Goal: Task Accomplishment & Management: Manage account settings

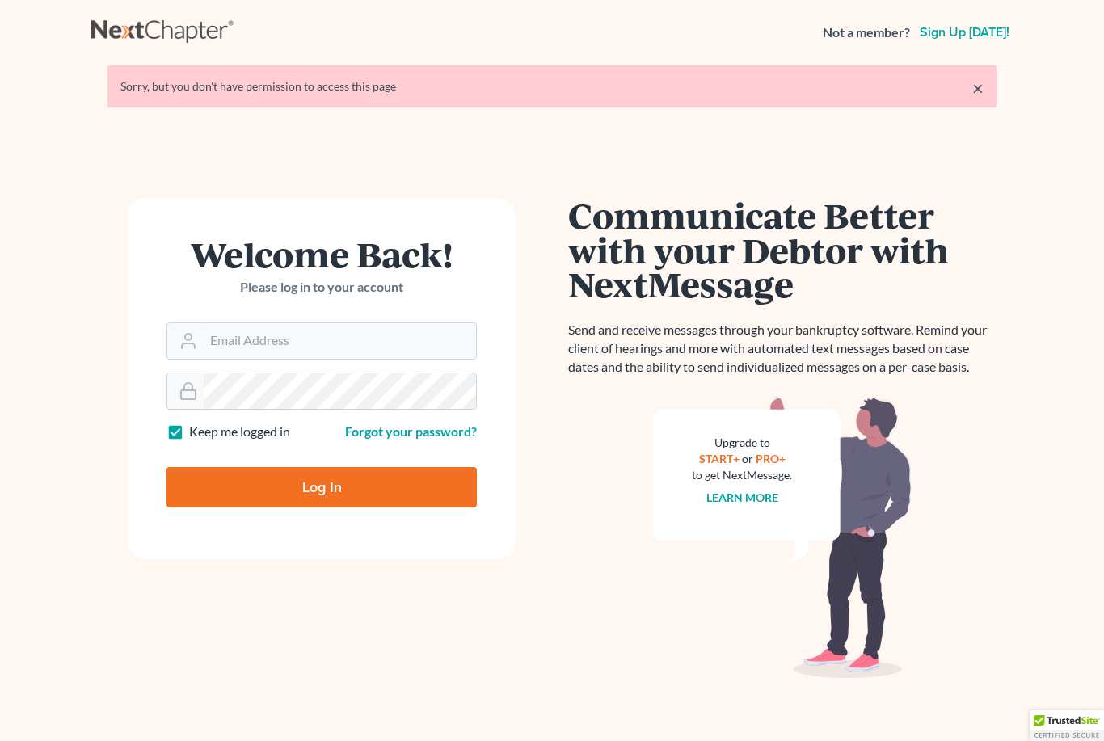
scroll to position [91, 0]
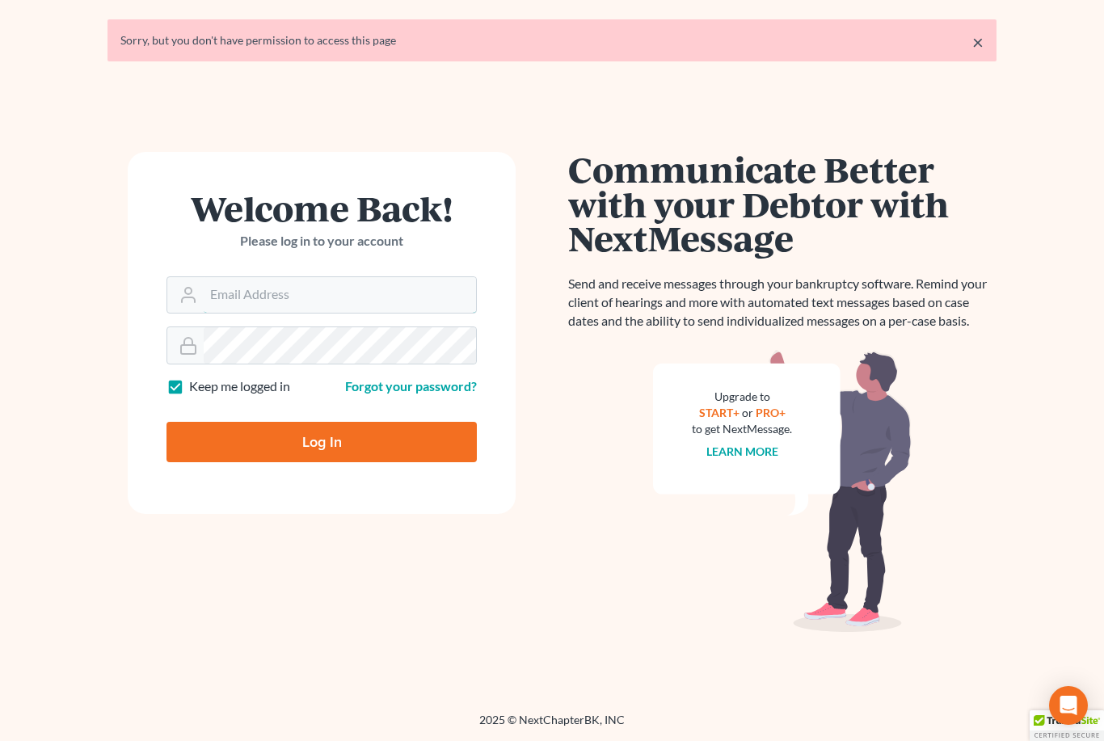
type input "[EMAIL_ADDRESS][DOMAIN_NAME]"
click at [322, 422] on input "Log In" at bounding box center [321, 442] width 310 height 40
type input "Thinking..."
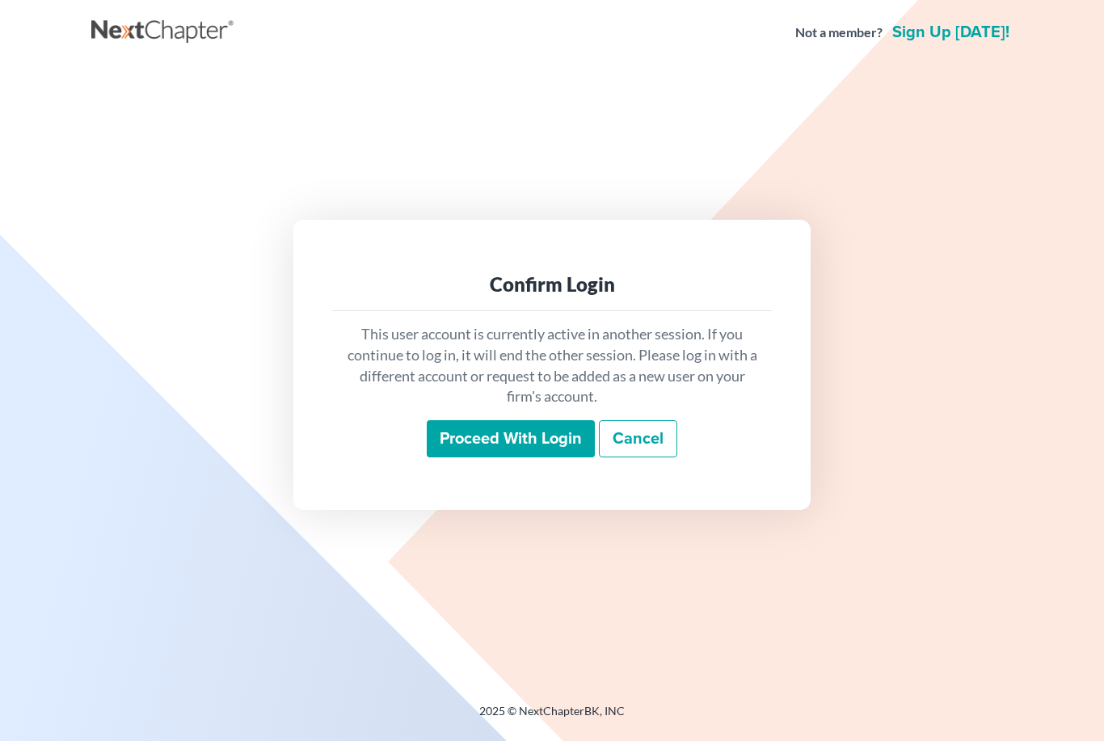
click at [548, 457] on input "Proceed with login" at bounding box center [511, 438] width 168 height 37
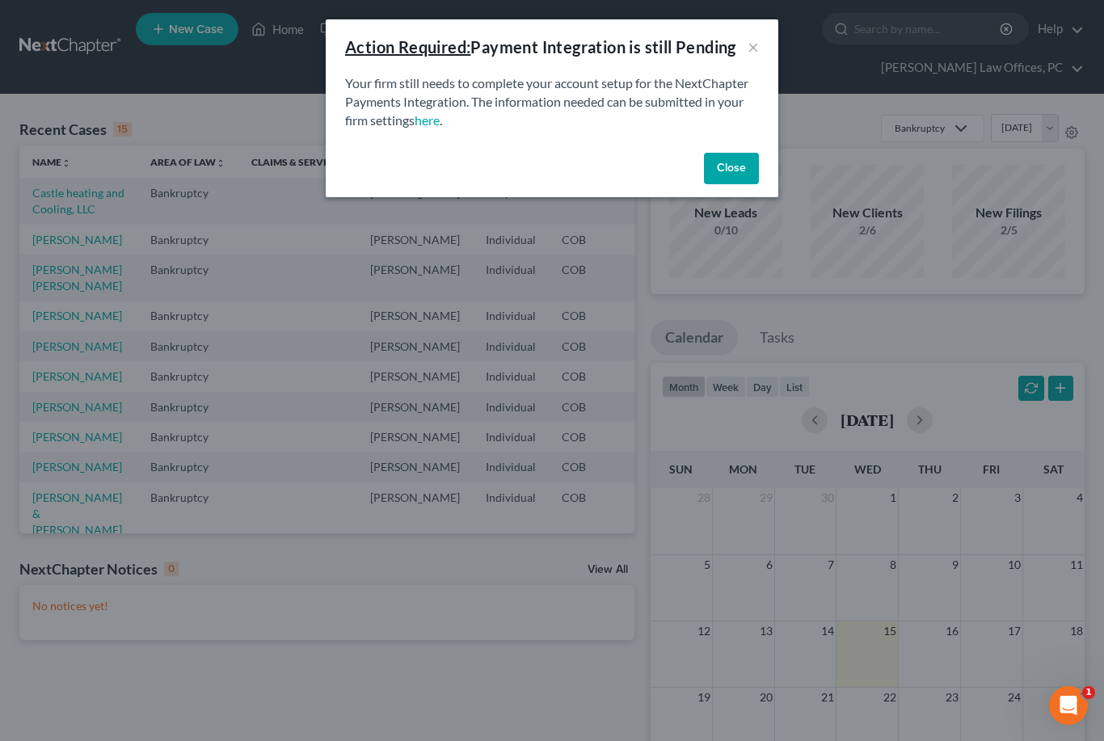
click at [734, 172] on button "Close" at bounding box center [731, 169] width 55 height 32
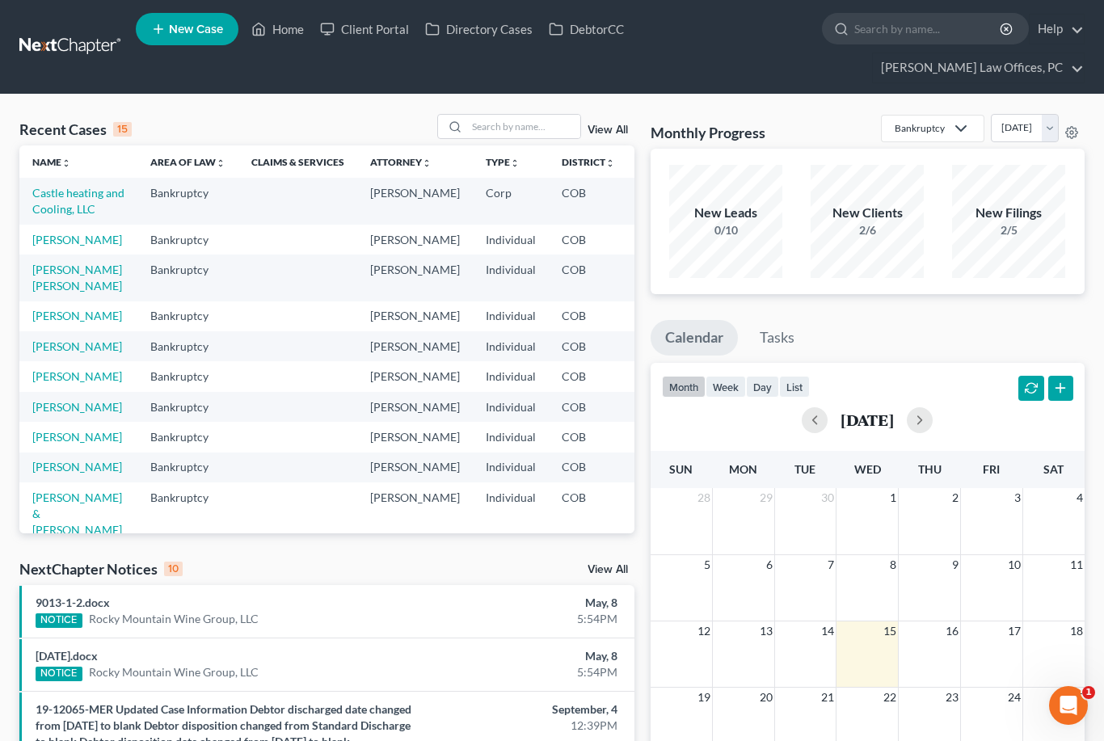
click at [288, 32] on link "Home" at bounding box center [277, 29] width 69 height 29
click at [289, 31] on link "Home" at bounding box center [277, 29] width 69 height 29
click at [276, 17] on link "Home" at bounding box center [277, 29] width 69 height 29
click at [276, 25] on link "Home" at bounding box center [277, 29] width 69 height 29
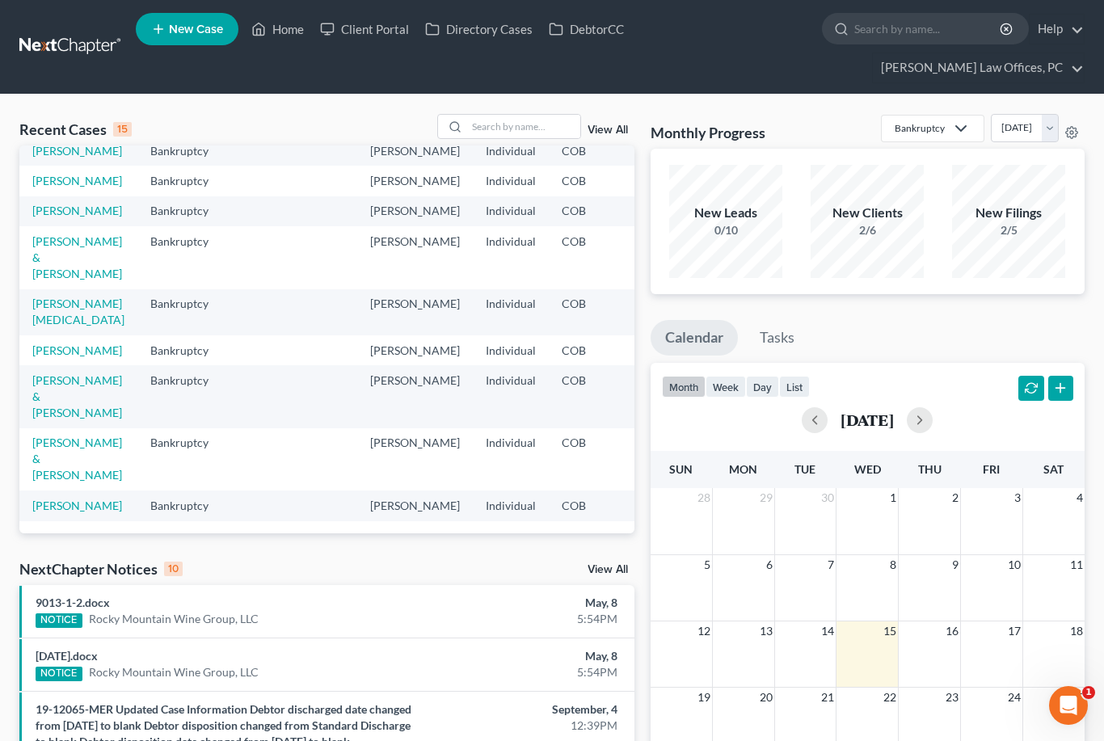
click at [278, 25] on link "Home" at bounding box center [277, 29] width 69 height 29
click at [281, 38] on link "Home" at bounding box center [277, 29] width 69 height 29
click at [284, 34] on link "Home" at bounding box center [277, 29] width 69 height 29
click at [186, 35] on span "New Case" at bounding box center [196, 29] width 54 height 12
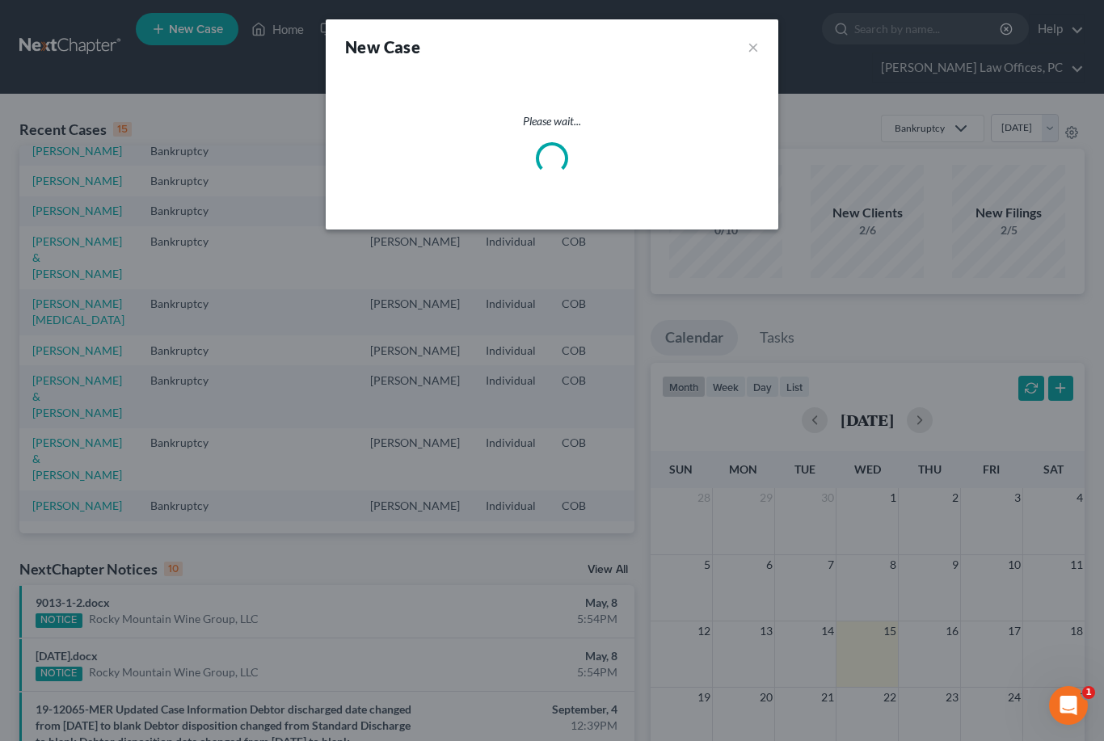
click at [755, 47] on button "×" at bounding box center [753, 47] width 11 height 23
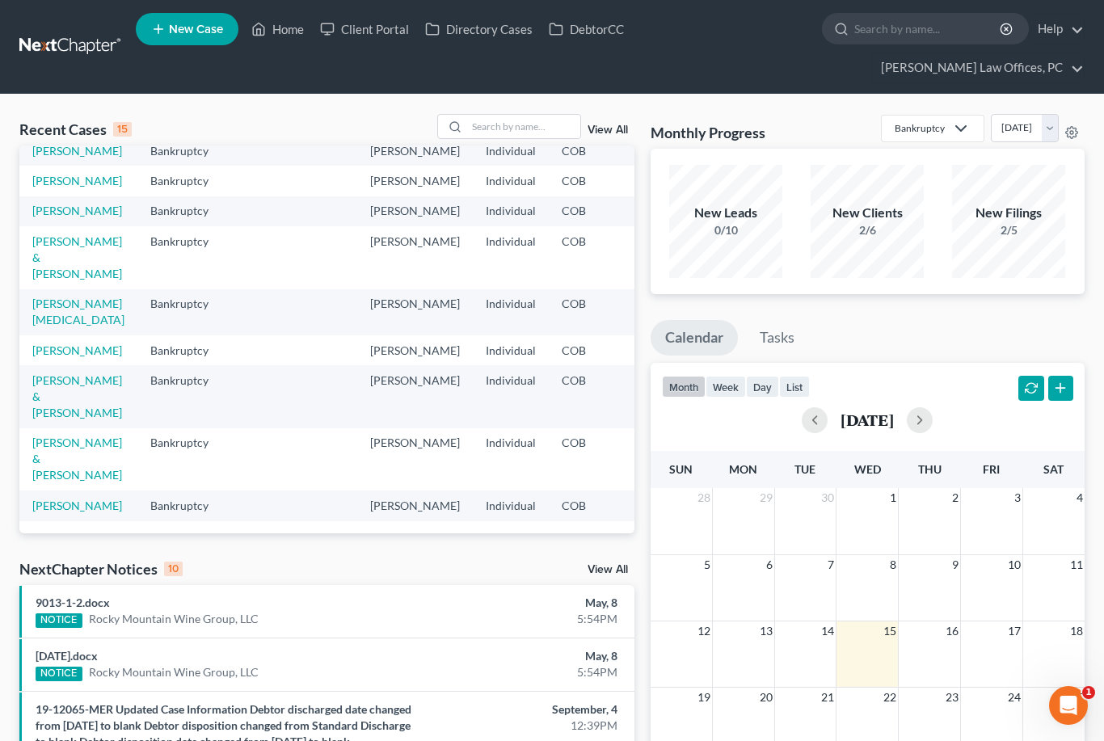
click at [289, 29] on link "Home" at bounding box center [277, 29] width 69 height 29
click at [289, 32] on link "Home" at bounding box center [277, 29] width 69 height 29
click at [941, 22] on input "search" at bounding box center [928, 29] width 148 height 30
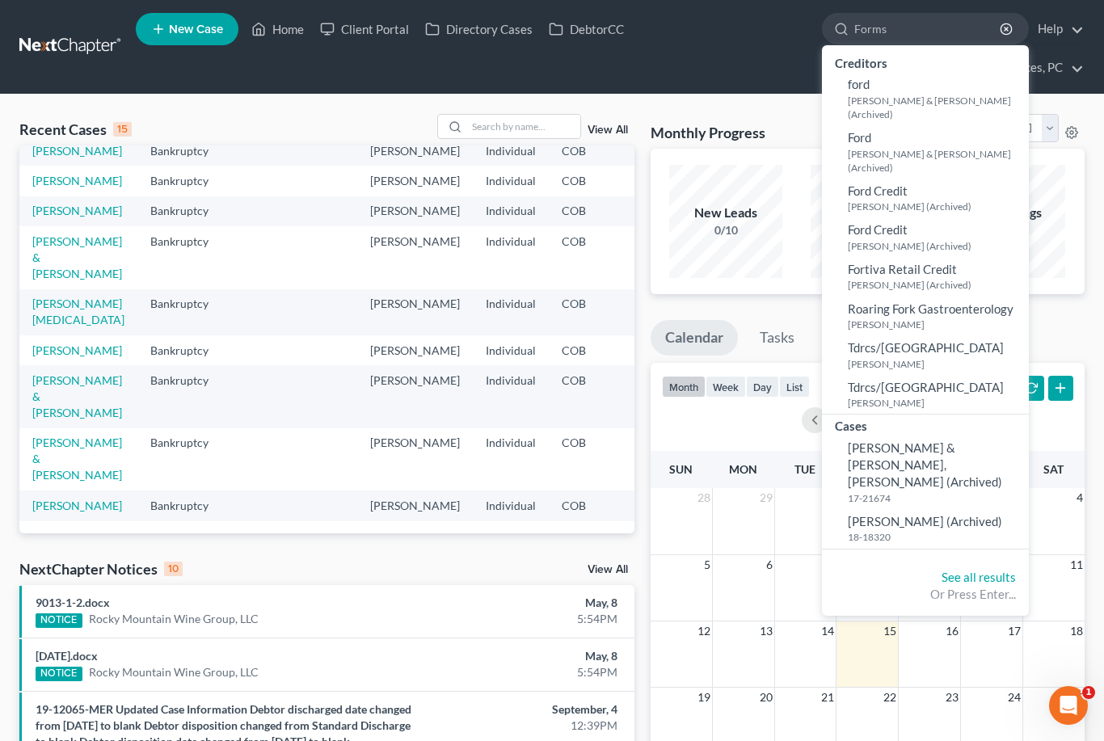
type input "Forms"
click at [1071, 327] on ul "Calendar Tasks" at bounding box center [868, 341] width 435 height 43
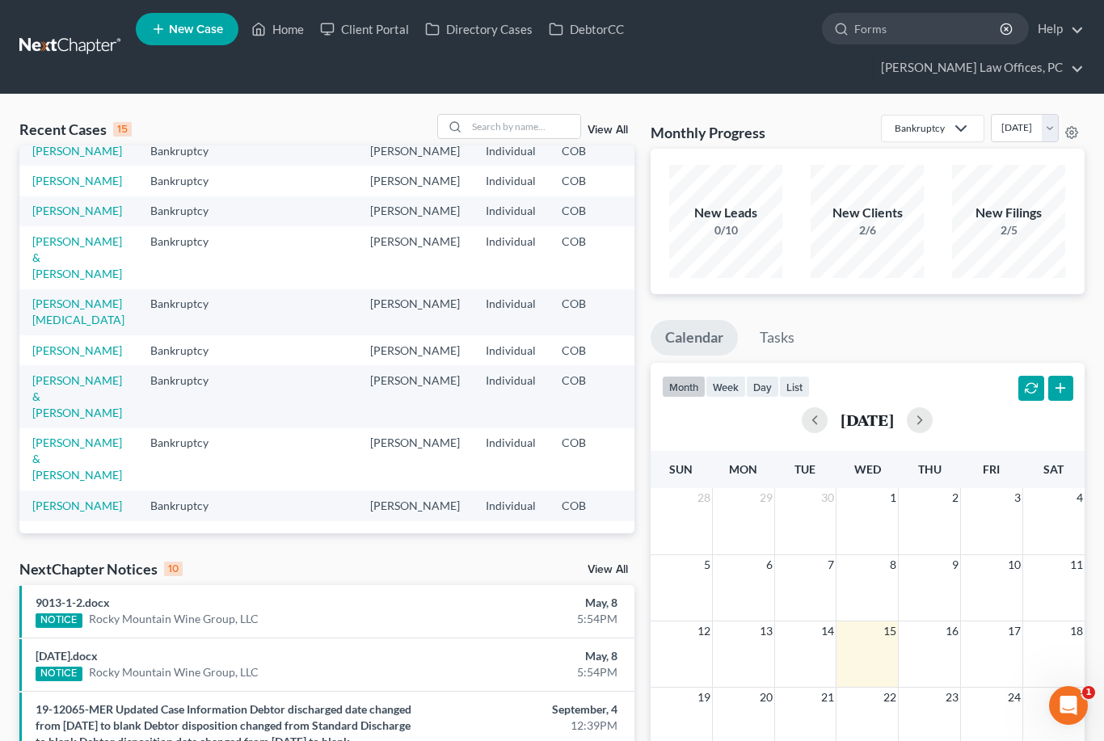
click at [617, 575] on link "View All" at bounding box center [608, 569] width 40 height 11
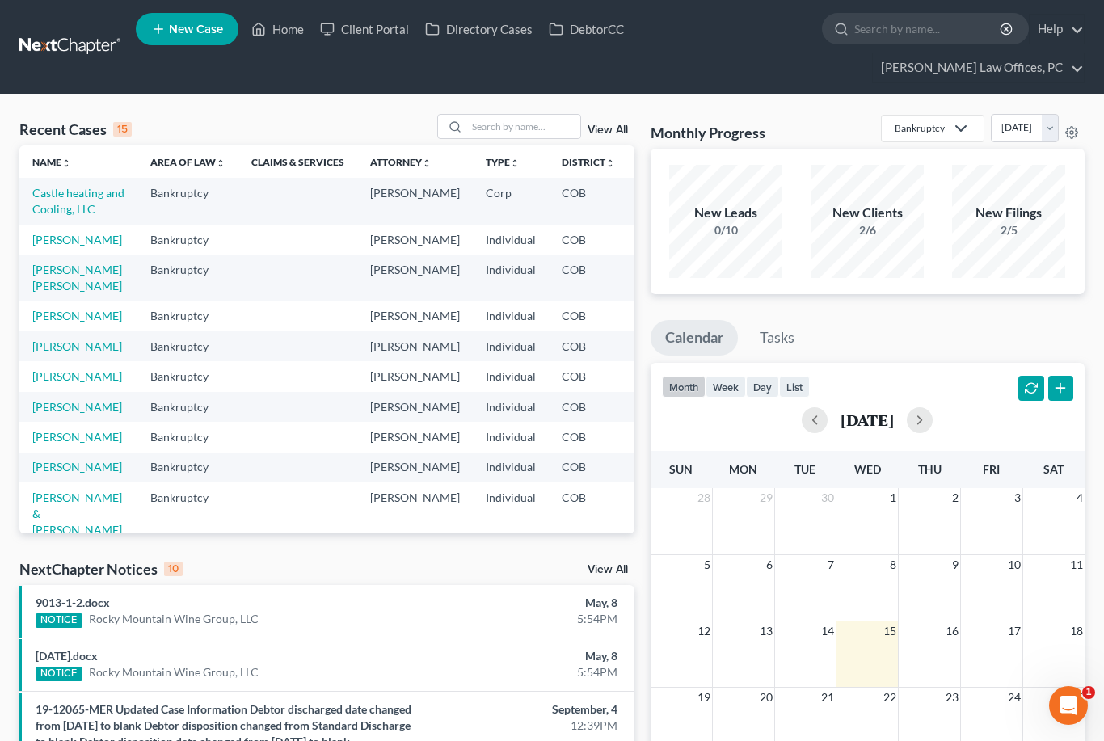
click at [1077, 128] on icon at bounding box center [1071, 132] width 13 height 13
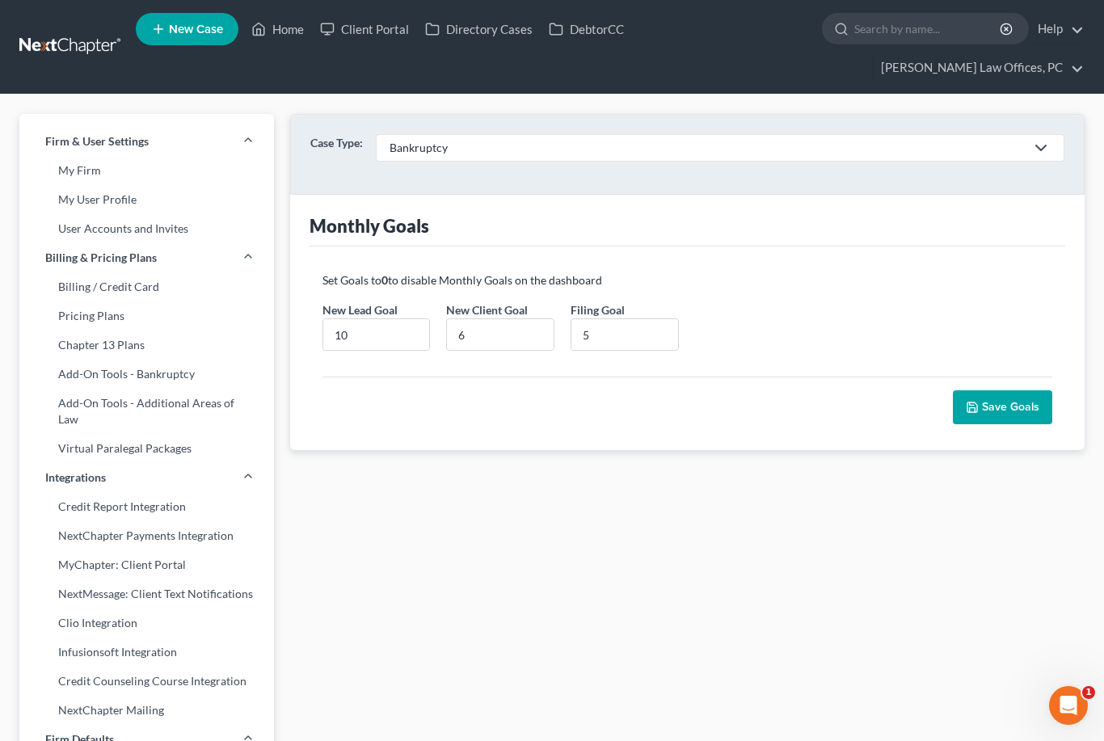
click at [187, 373] on link "Add-On Tools - Bankruptcy" at bounding box center [146, 374] width 255 height 29
